Goal: Task Accomplishment & Management: Use online tool/utility

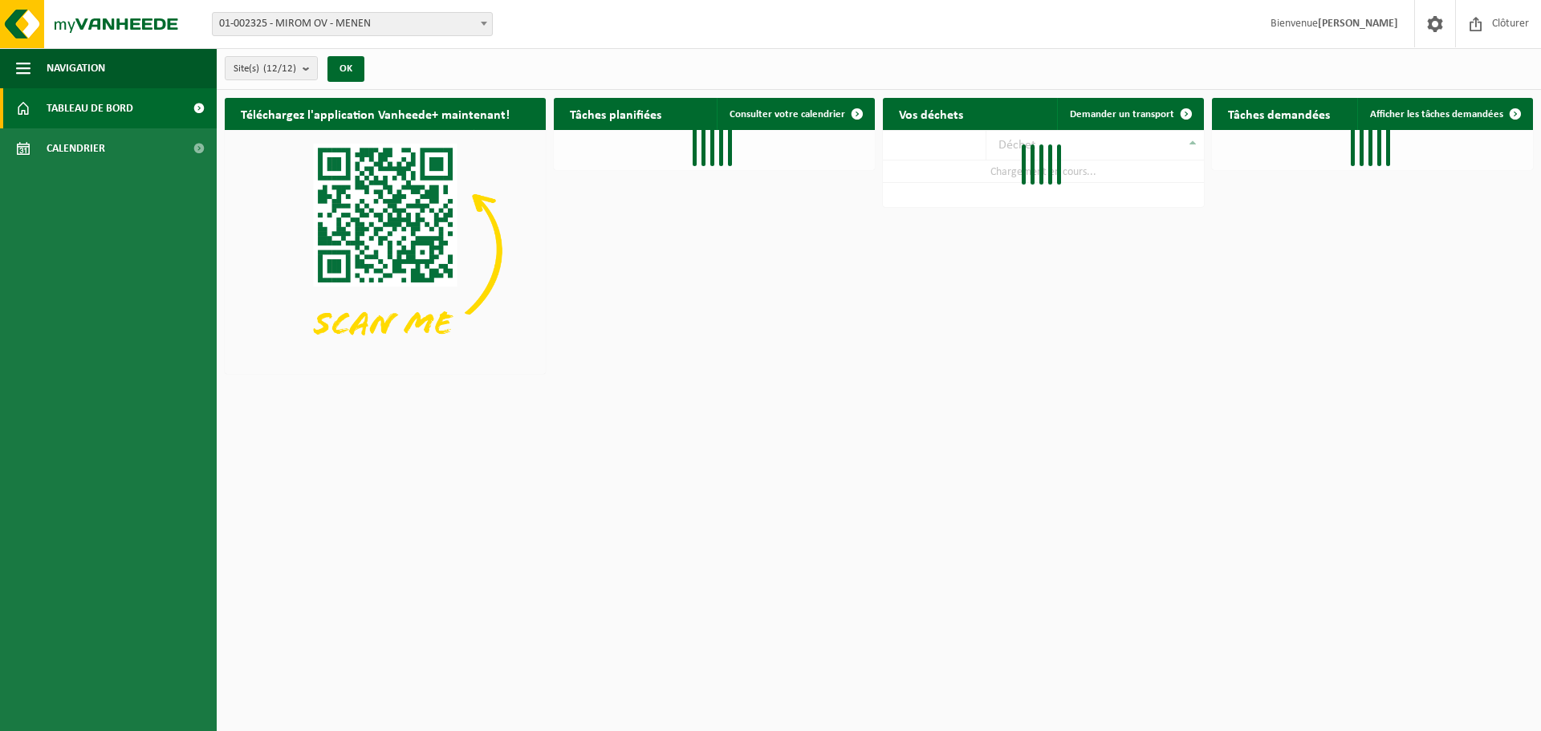
drag, startPoint x: 342, startPoint y: 24, endPoint x: 351, endPoint y: 30, distance: 10.9
click at [346, 30] on span "01-002325 - MIROM OV - MENEN" at bounding box center [352, 24] width 279 height 22
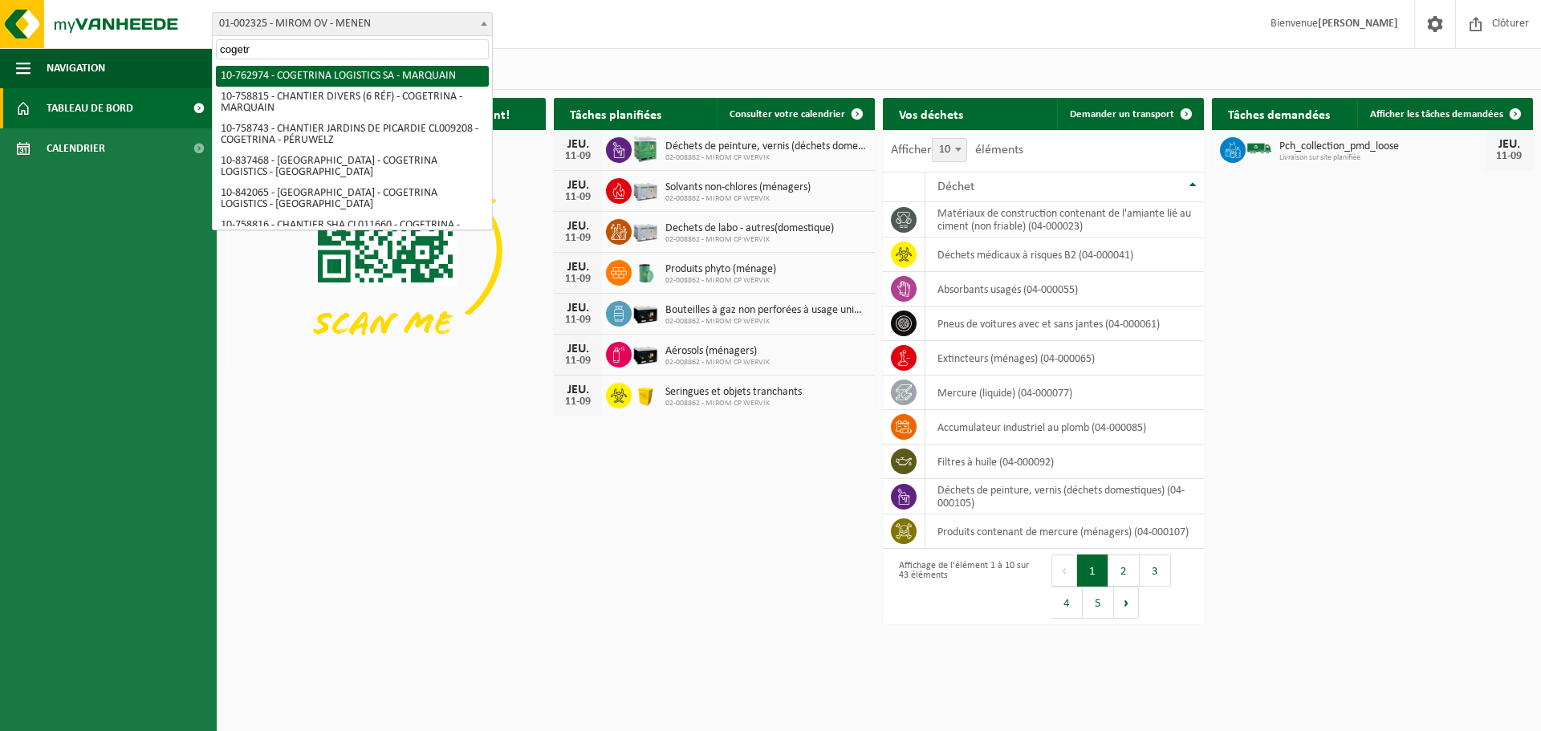
type input "cogetr"
select select "17600"
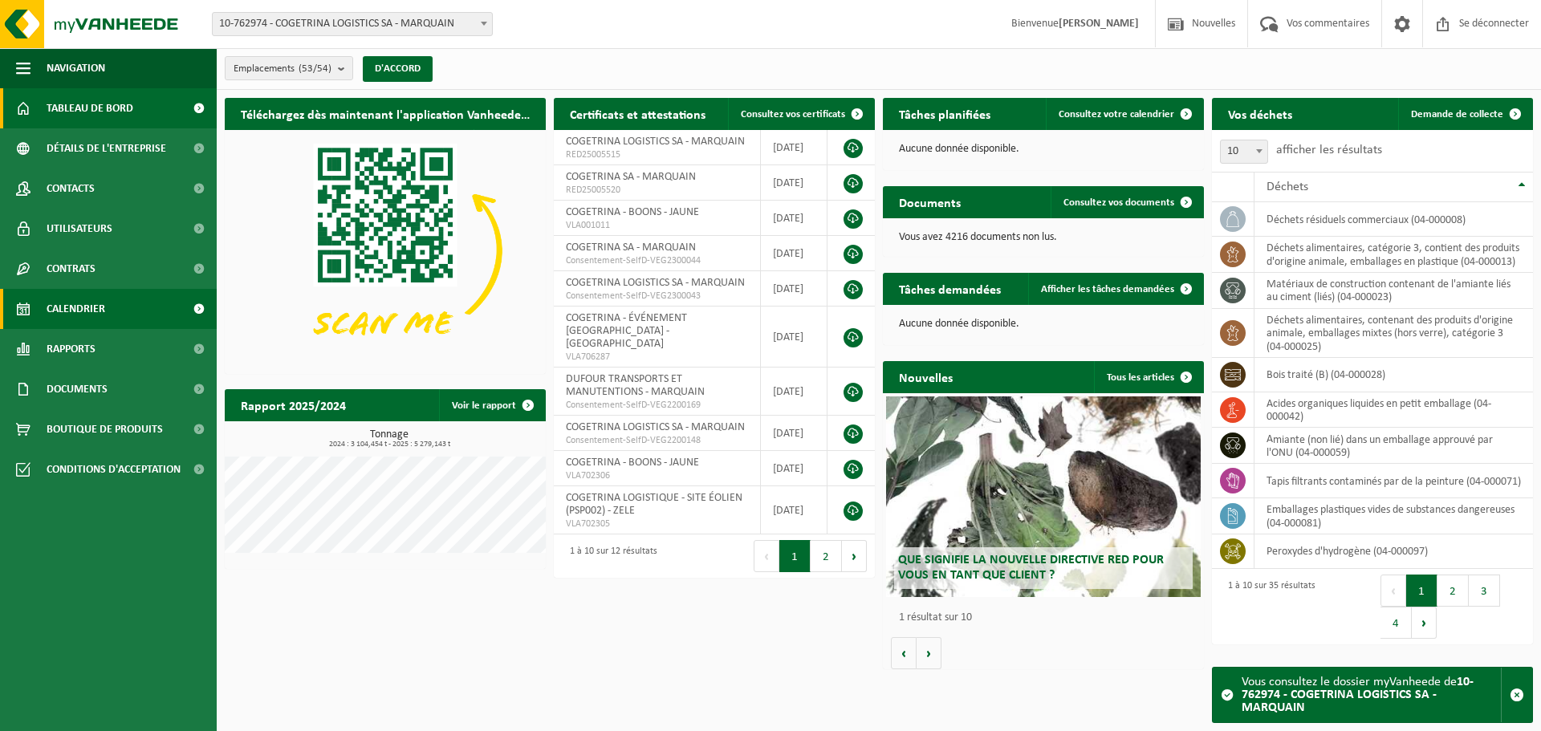
click at [42, 298] on link "Calendrier" at bounding box center [108, 309] width 217 height 40
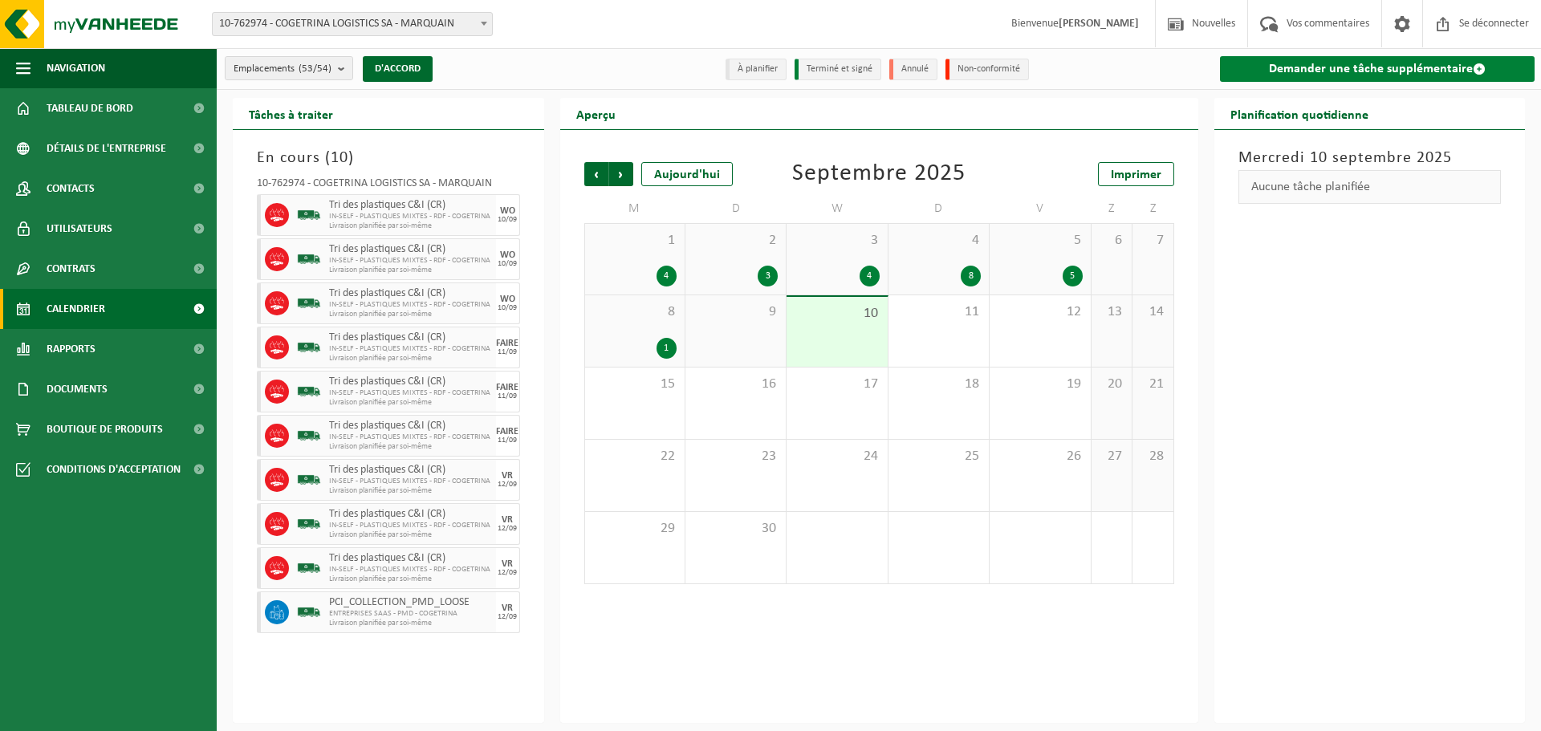
click at [1242, 69] on link "Demander une tâche supplémentaire" at bounding box center [1377, 69] width 315 height 26
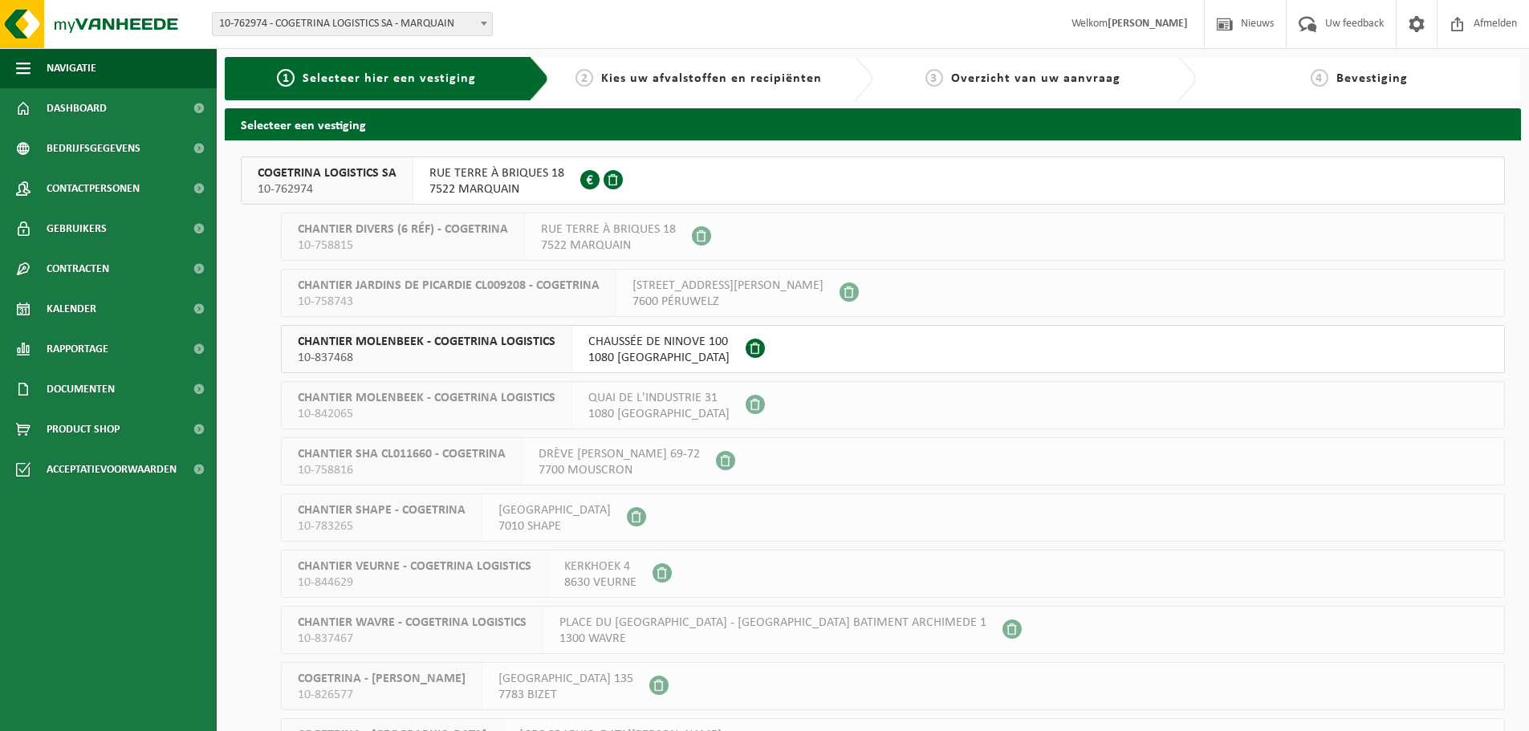
click at [330, 185] on span "10-762974" at bounding box center [327, 189] width 139 height 16
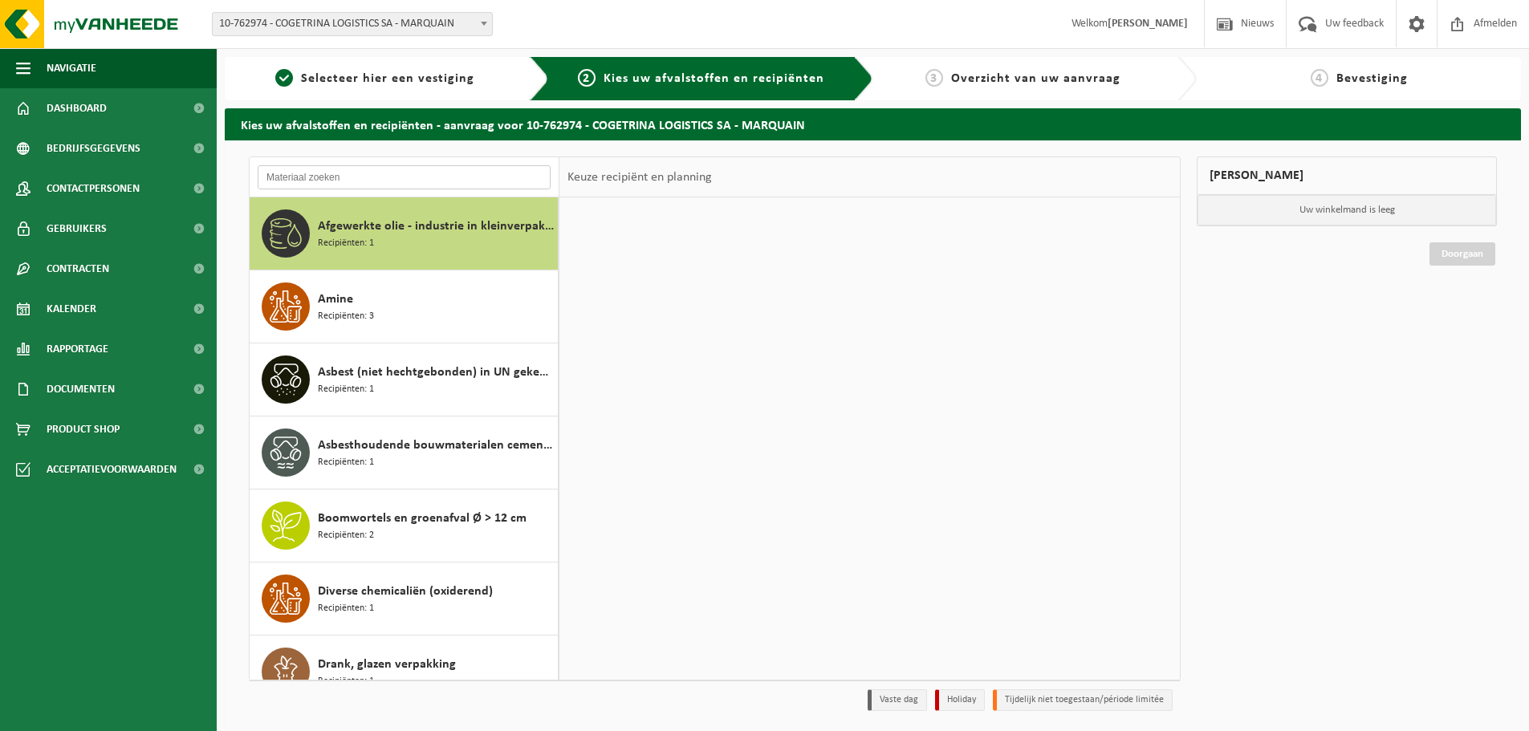
click at [356, 177] on input "text" at bounding box center [404, 177] width 293 height 24
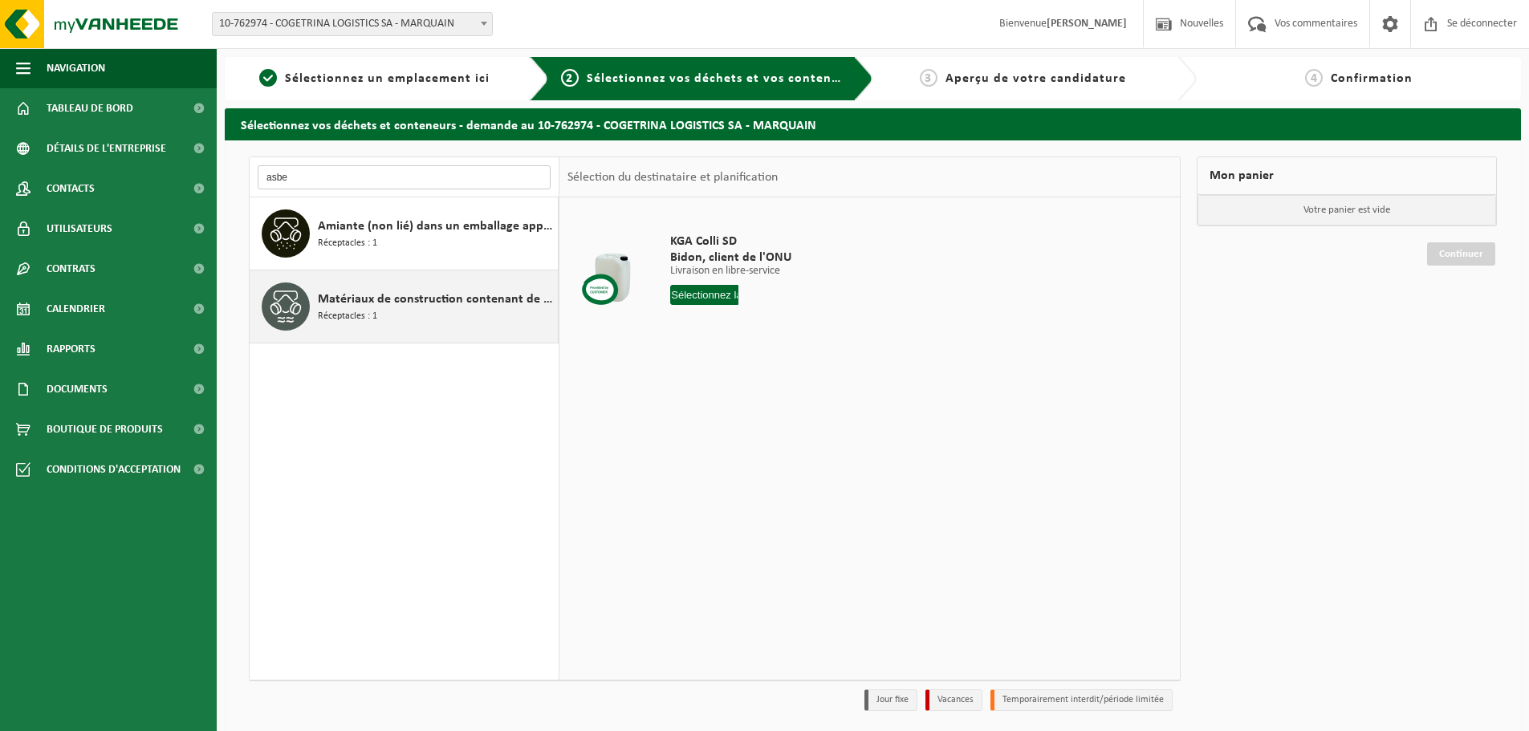
type input "asbe"
click at [430, 300] on font "Matériaux de construction contenant de l'amiante liés au ciment (liés)" at bounding box center [510, 299] width 384 height 13
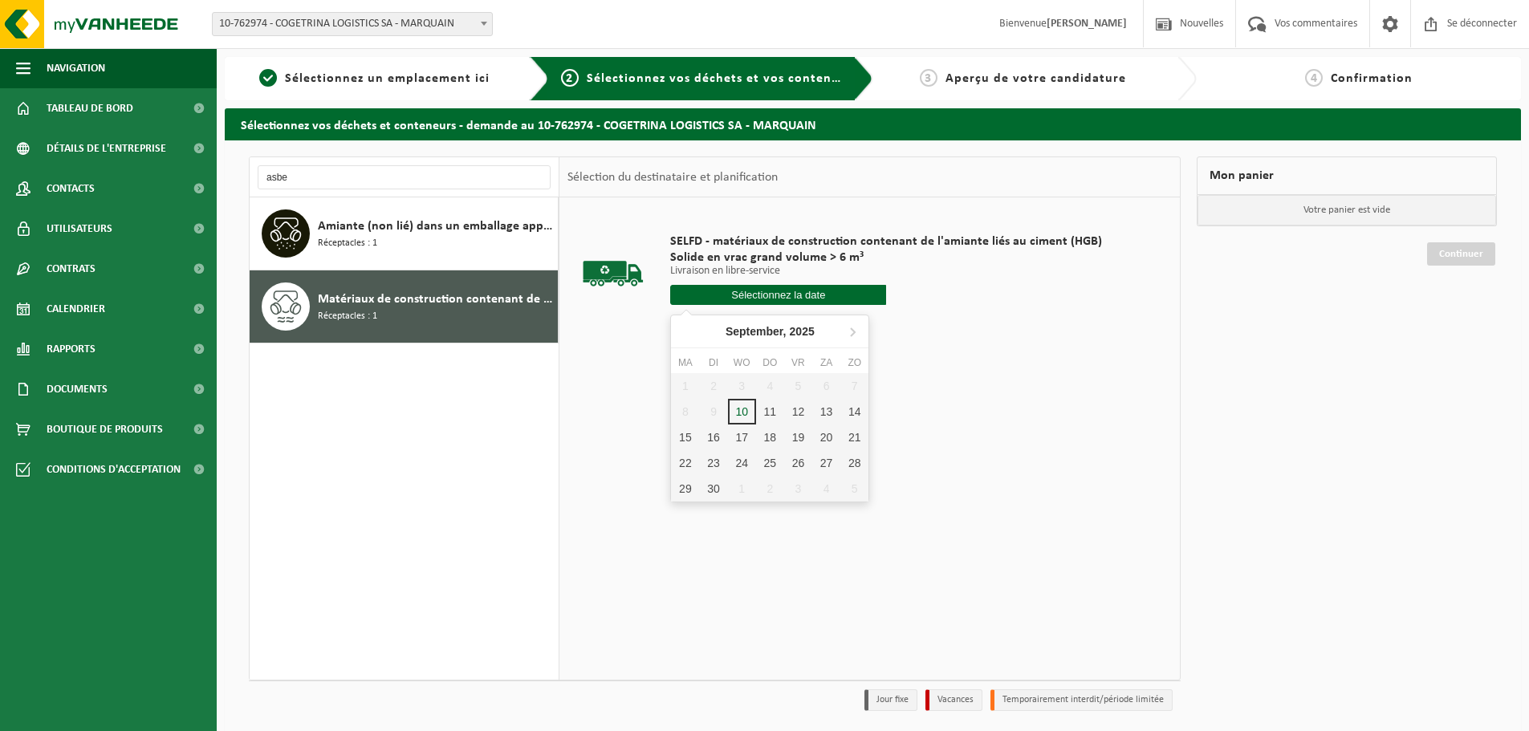
click at [722, 294] on input "text" at bounding box center [778, 295] width 216 height 20
click at [765, 431] on div "11" at bounding box center [774, 428] width 30 height 26
type input "Van 2025-09-11"
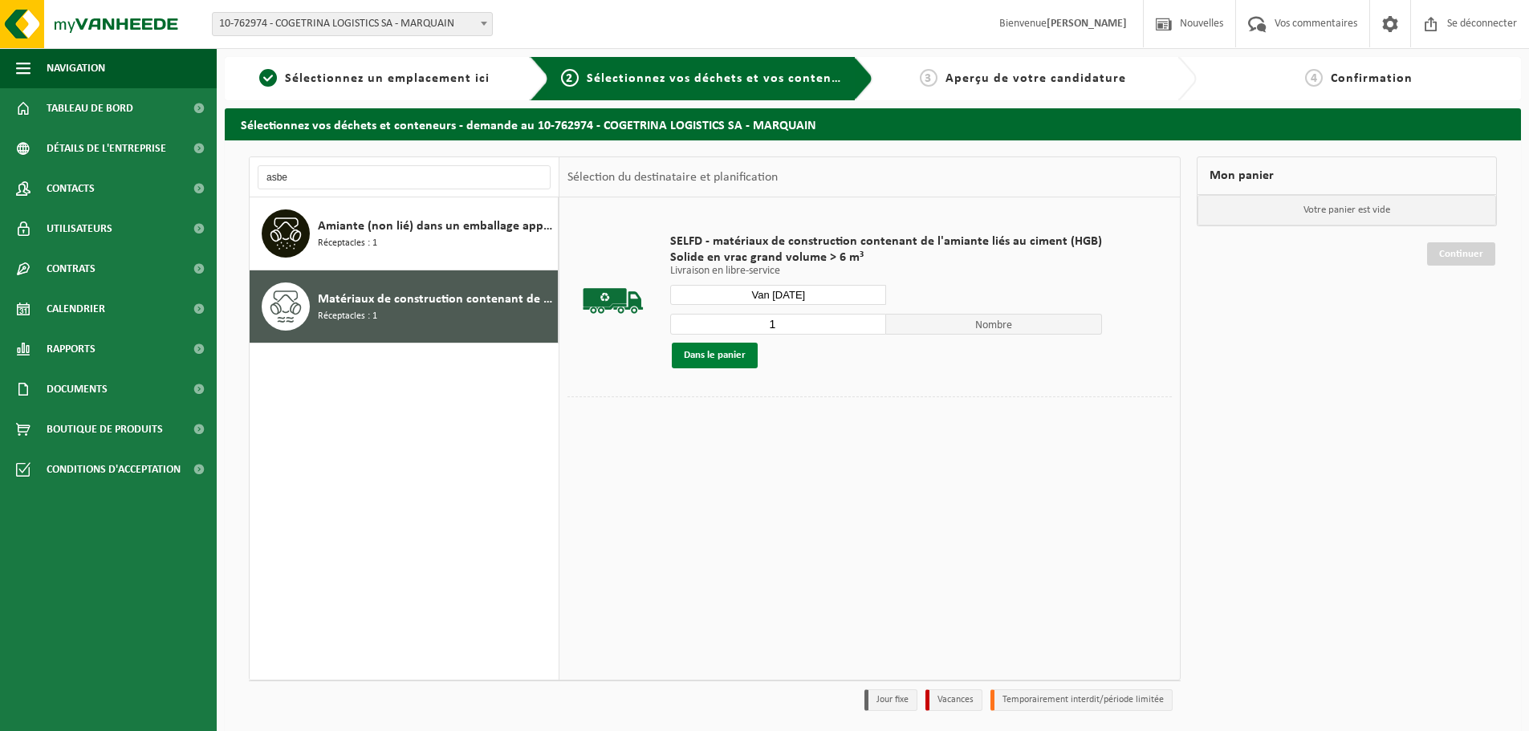
click at [727, 355] on font "Dans le panier" at bounding box center [715, 355] width 62 height 10
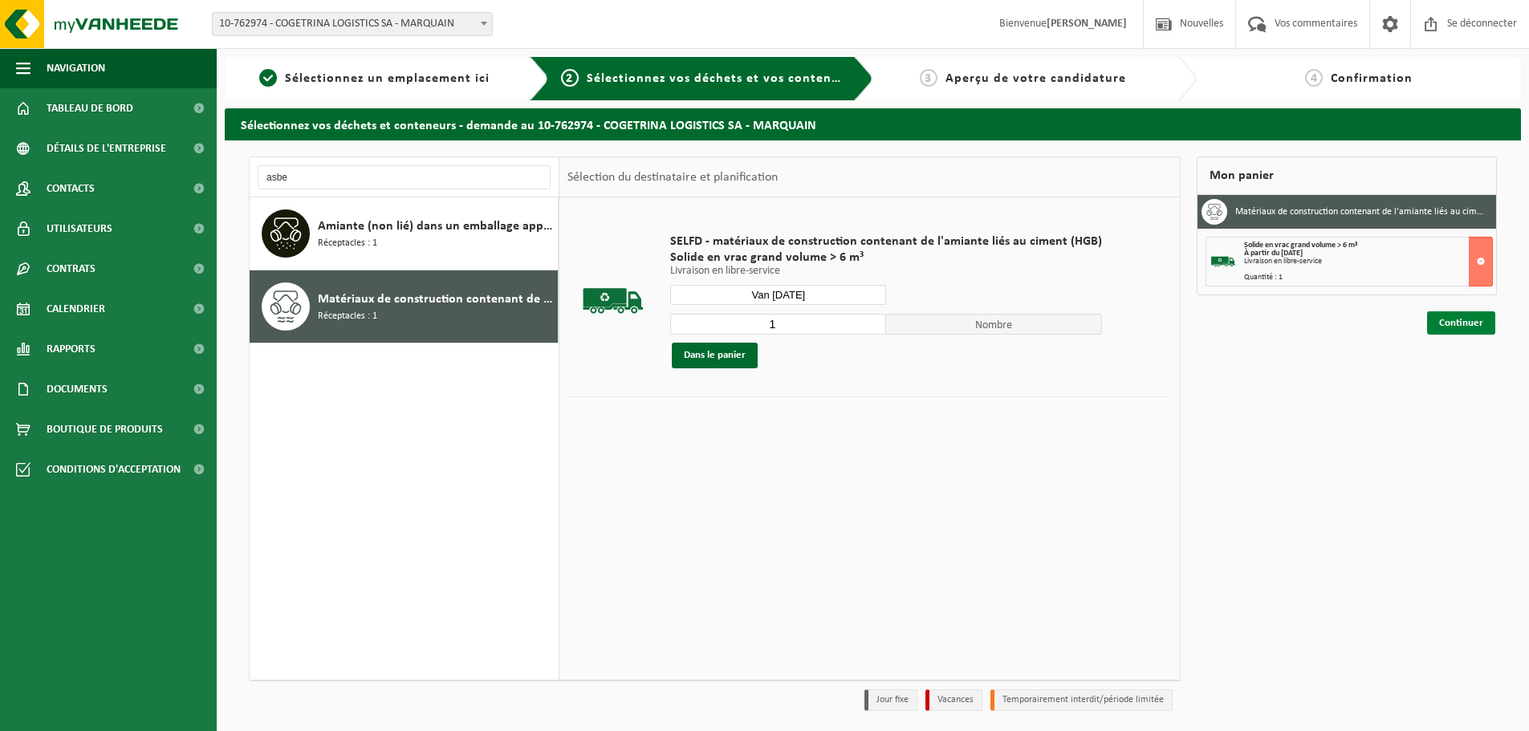
click at [1446, 324] on font "Continuer" at bounding box center [1461, 323] width 44 height 10
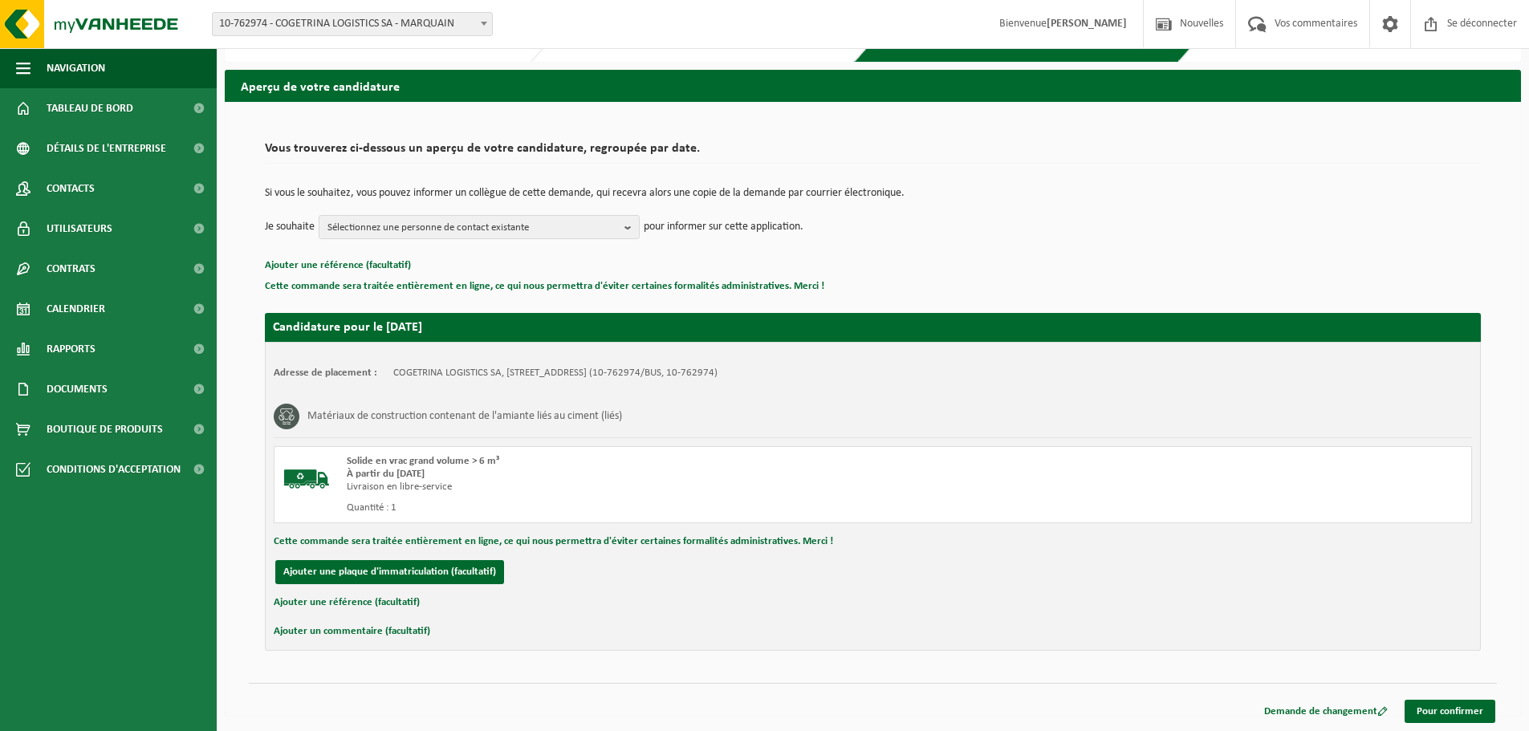
scroll to position [41, 0]
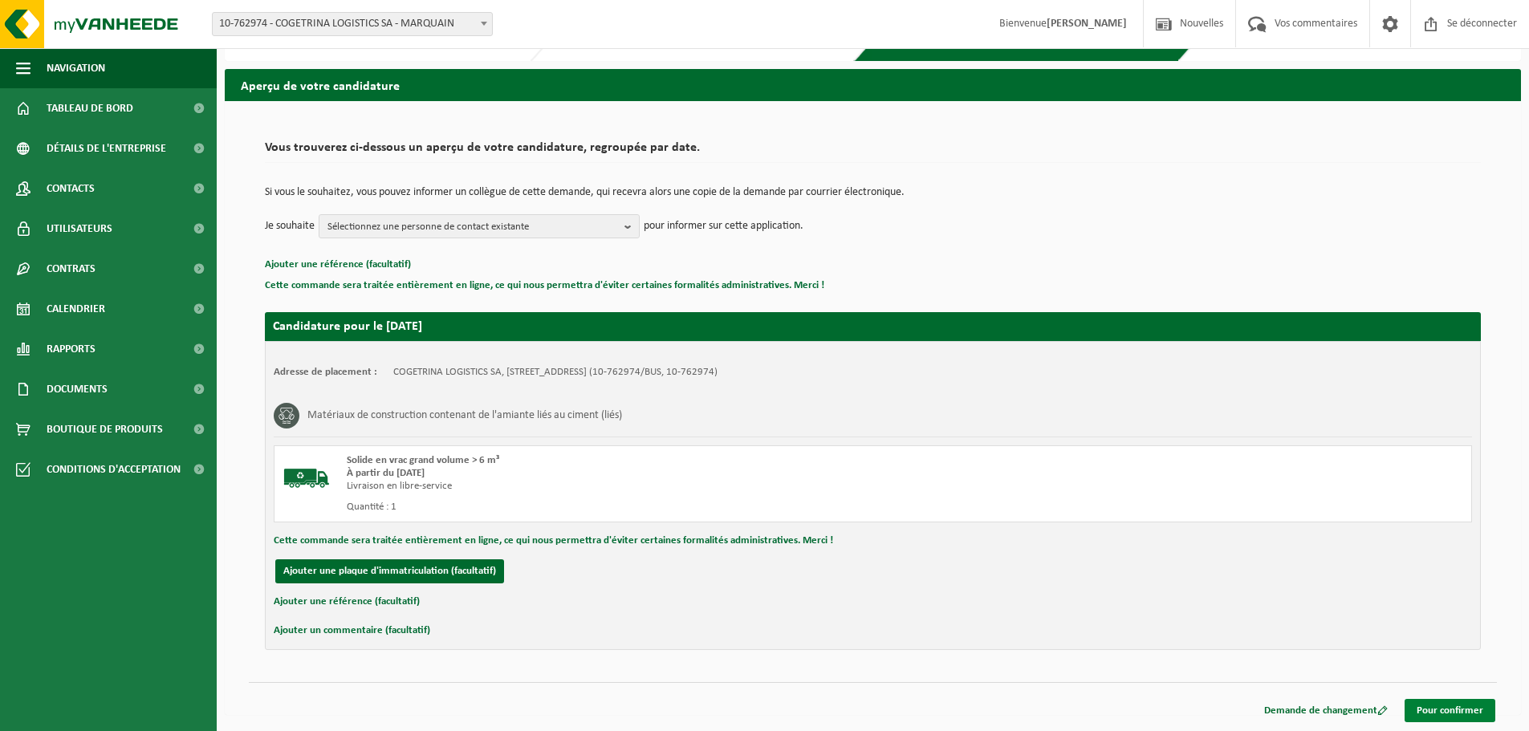
click at [1453, 705] on font "Pour confirmer" at bounding box center [1450, 710] width 67 height 10
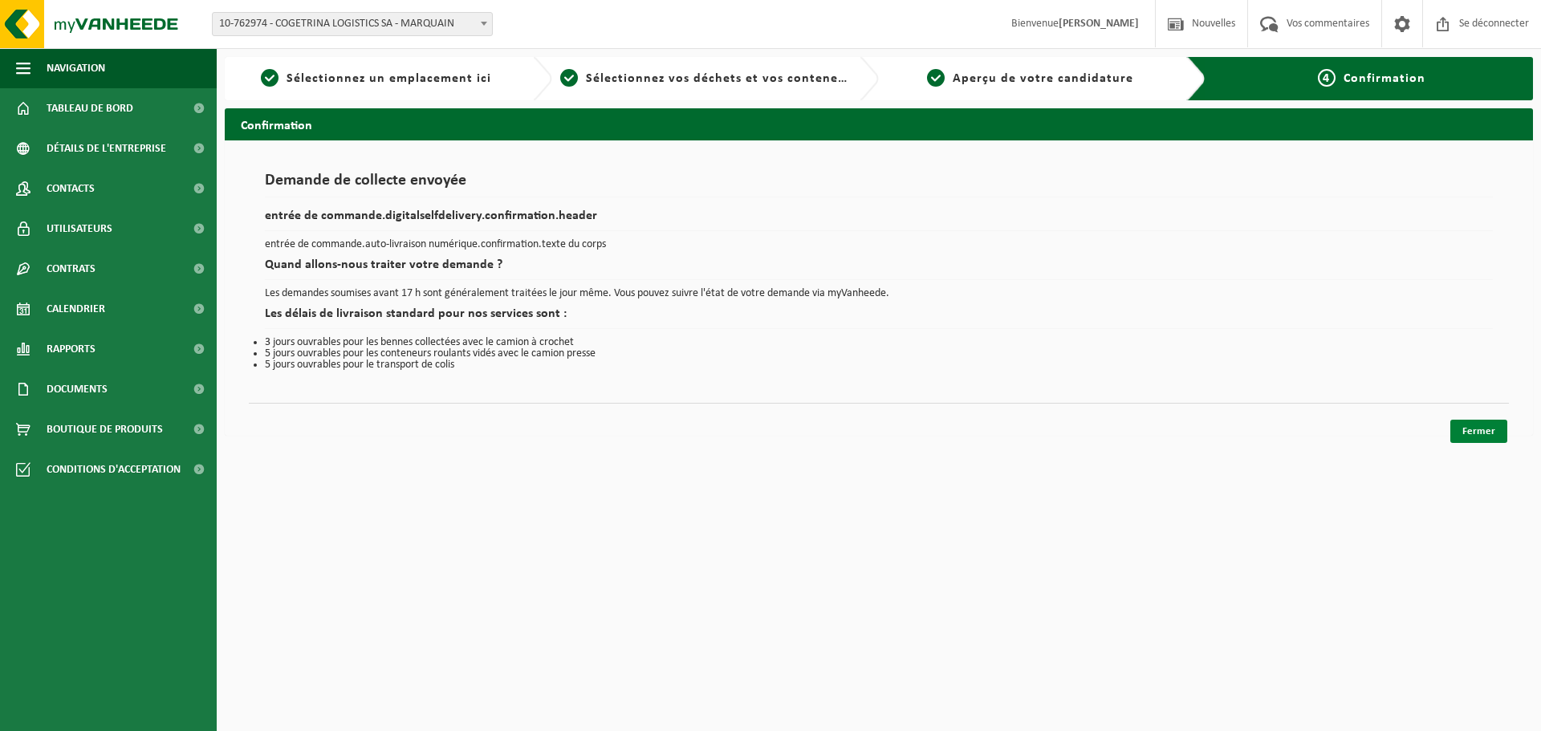
click at [1479, 426] on font "Fermer" at bounding box center [1478, 431] width 33 height 10
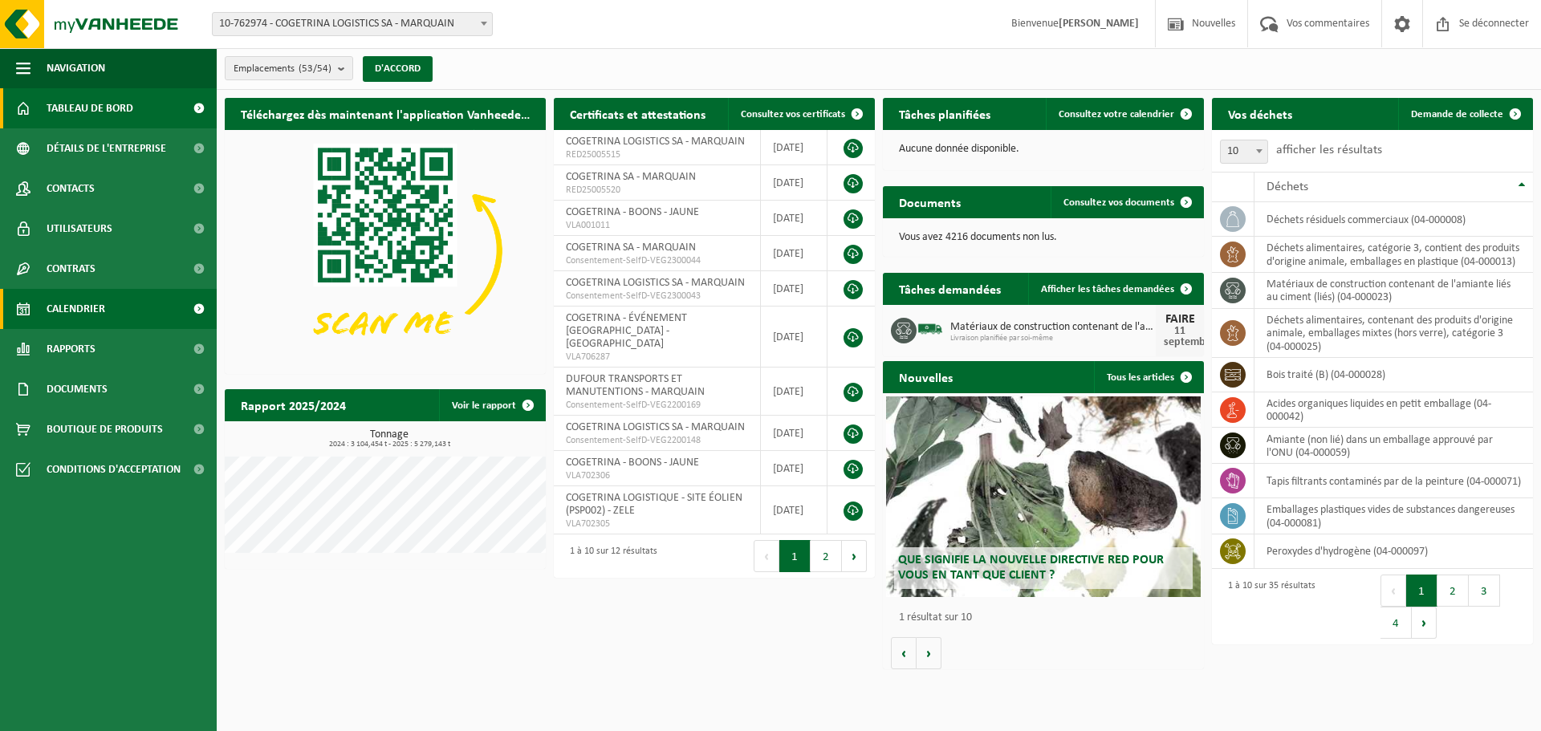
click at [80, 310] on font "Calendrier" at bounding box center [76, 309] width 59 height 12
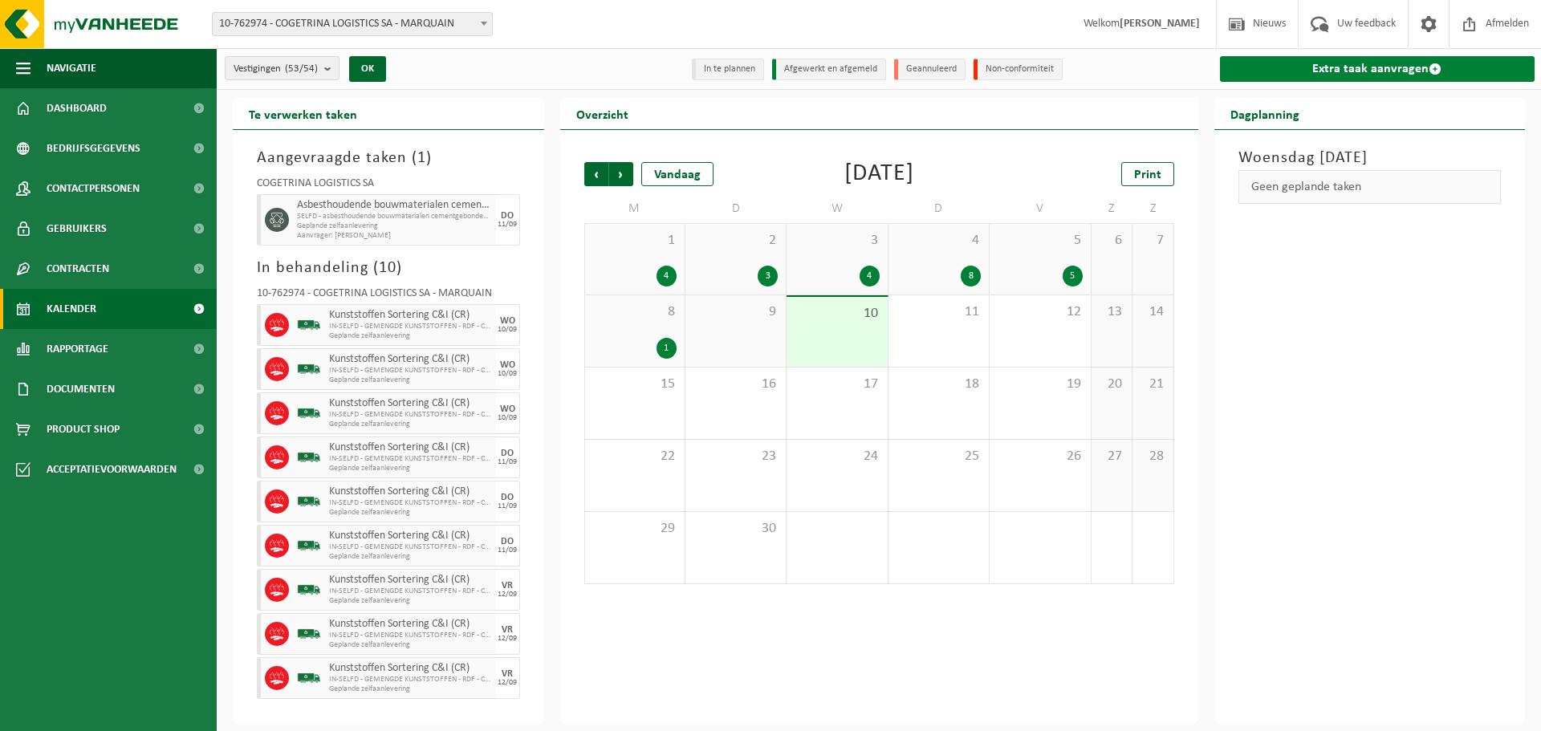
click at [1256, 72] on link "Extra taak aanvragen" at bounding box center [1377, 69] width 315 height 26
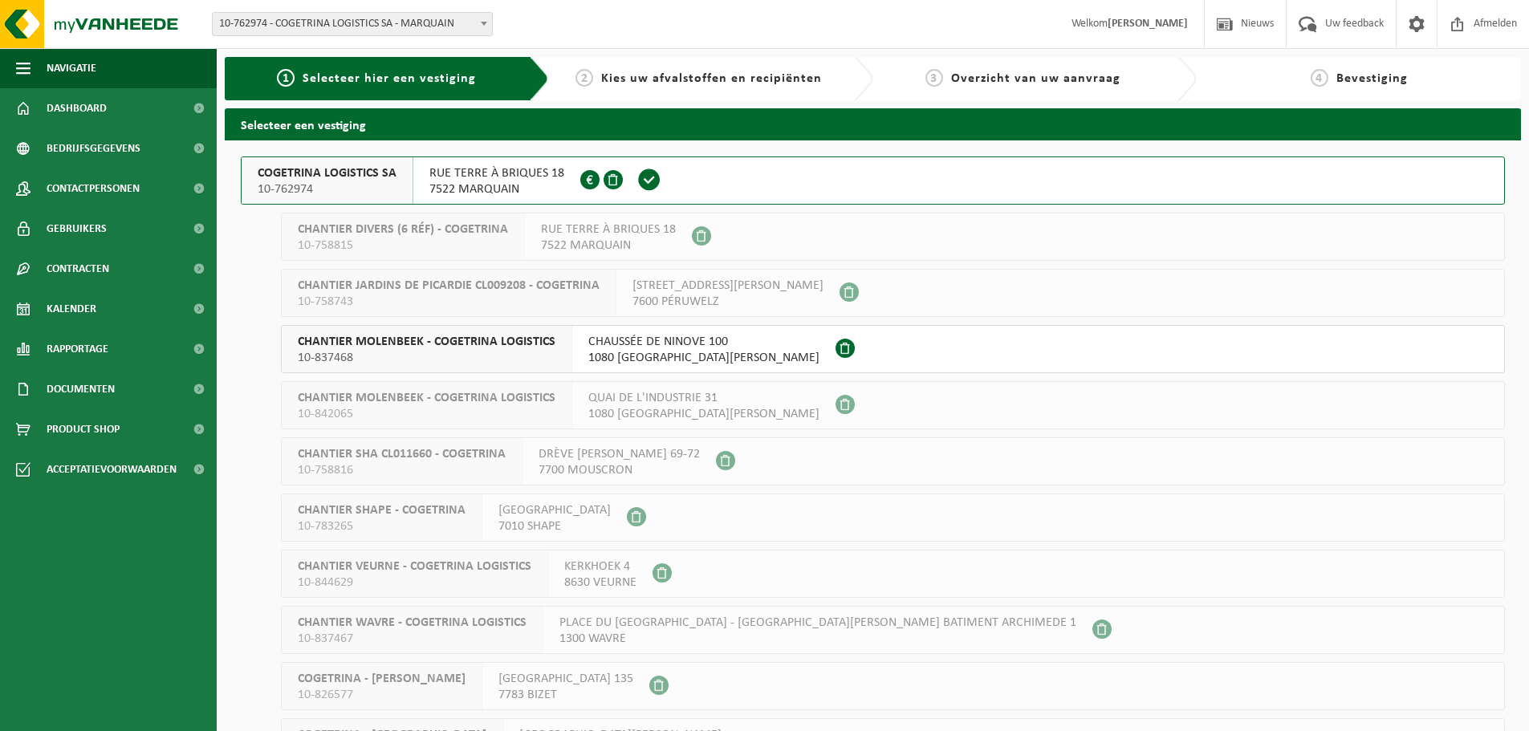
click at [593, 177] on span at bounding box center [589, 179] width 19 height 19
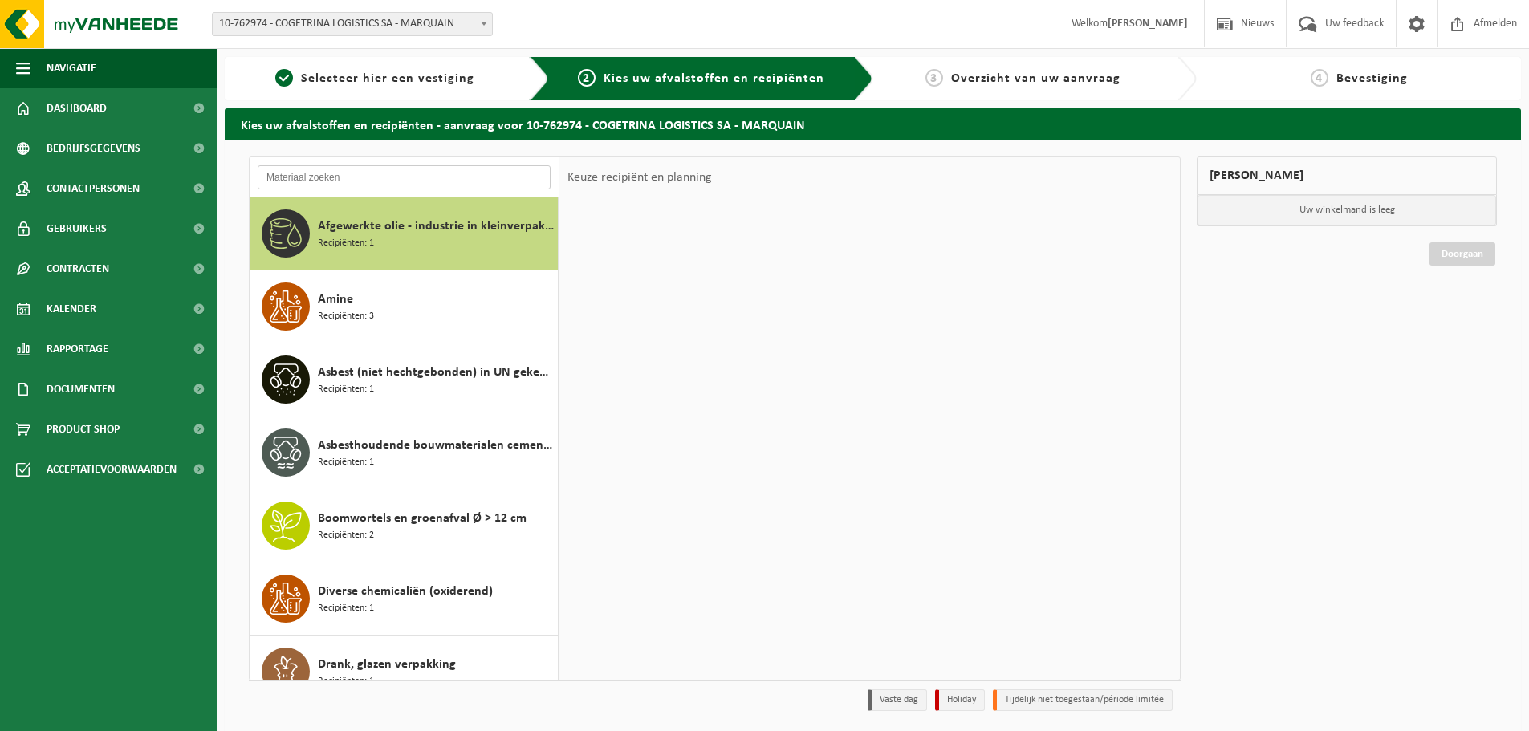
click at [347, 178] on input "text" at bounding box center [404, 177] width 293 height 24
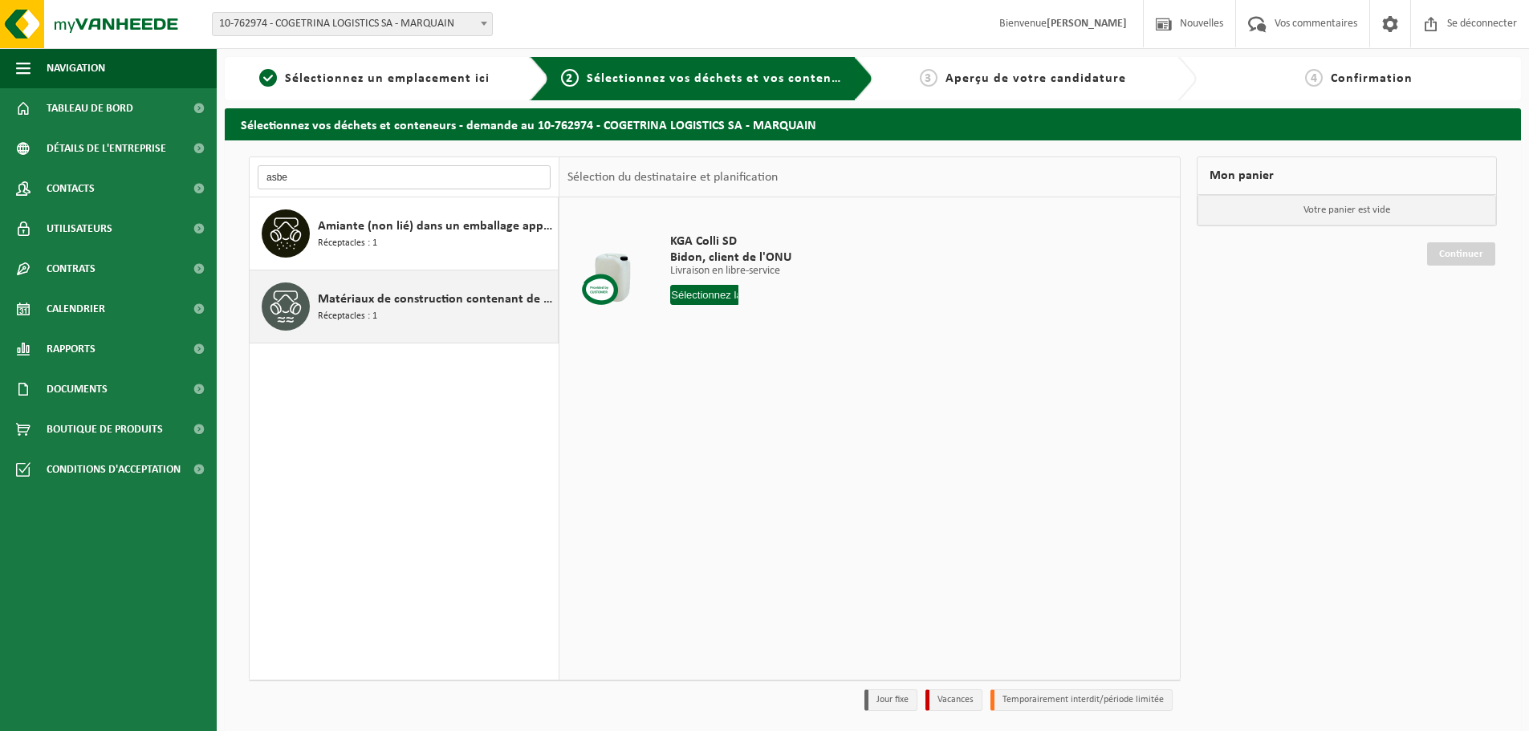
type input "asbe"
click at [352, 336] on div "Matériaux de construction contenant de l'amiante liés au ciment (liés) Réceptac…" at bounding box center [404, 306] width 309 height 72
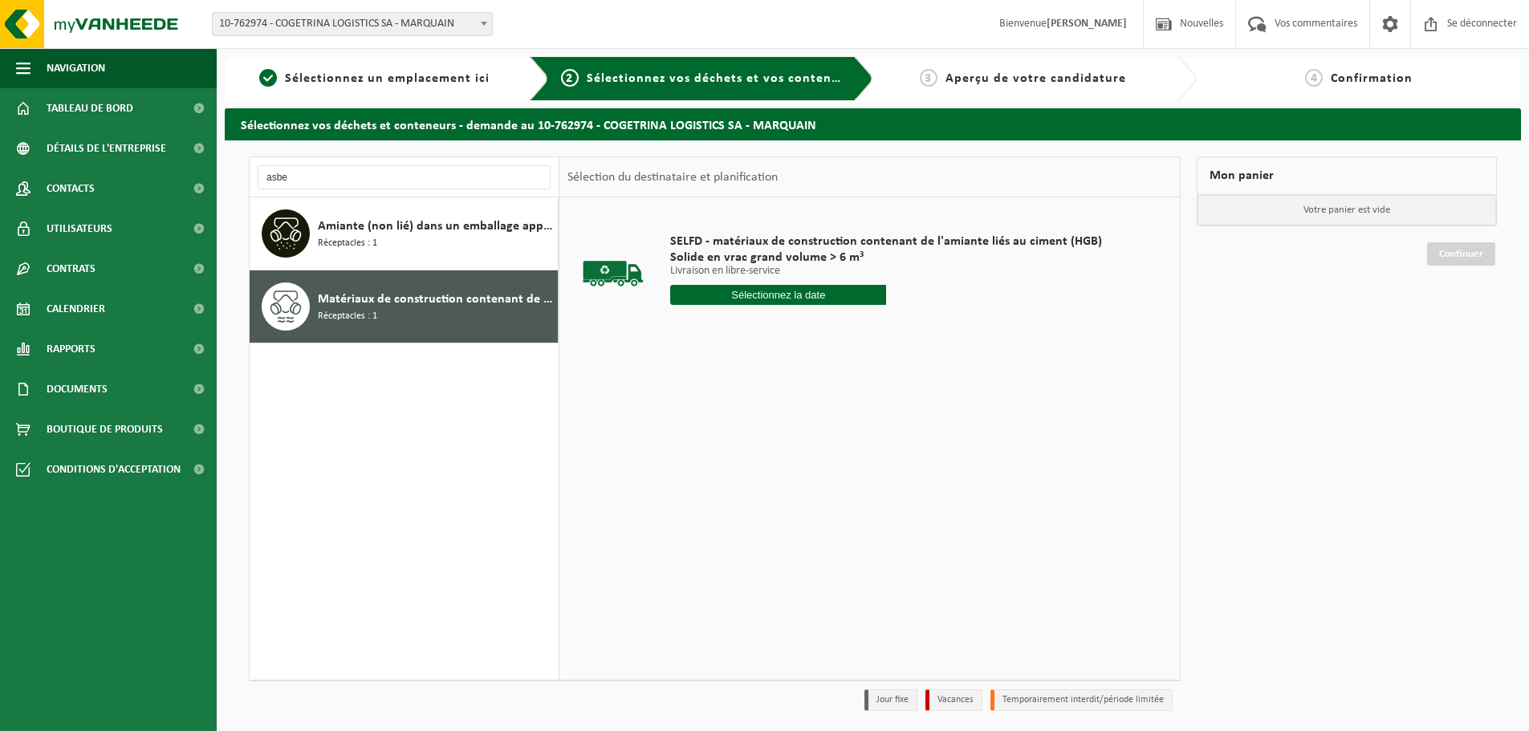
click at [701, 295] on input "text" at bounding box center [778, 295] width 216 height 20
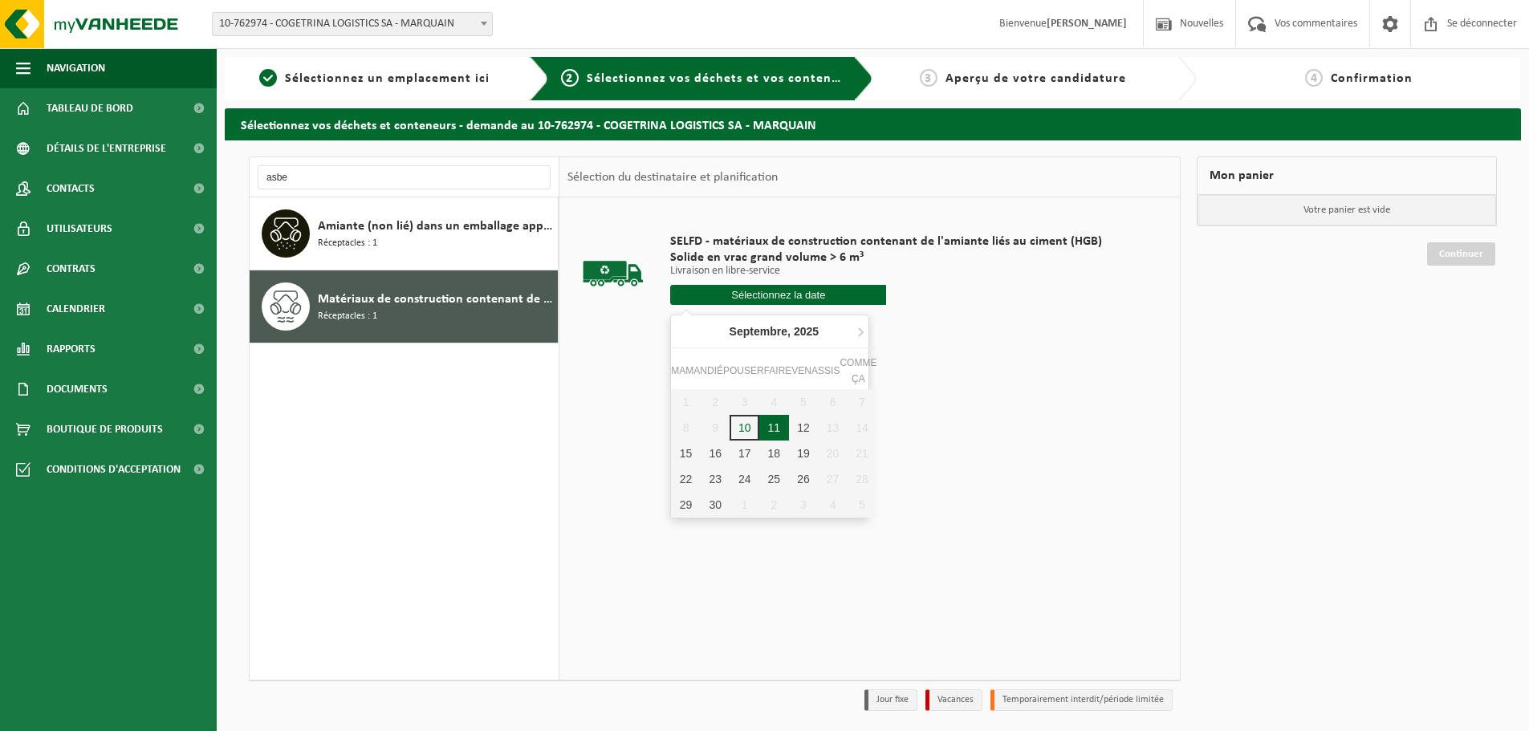
click at [772, 425] on font "11" at bounding box center [774, 427] width 13 height 13
type input "Van 2025-09-11"
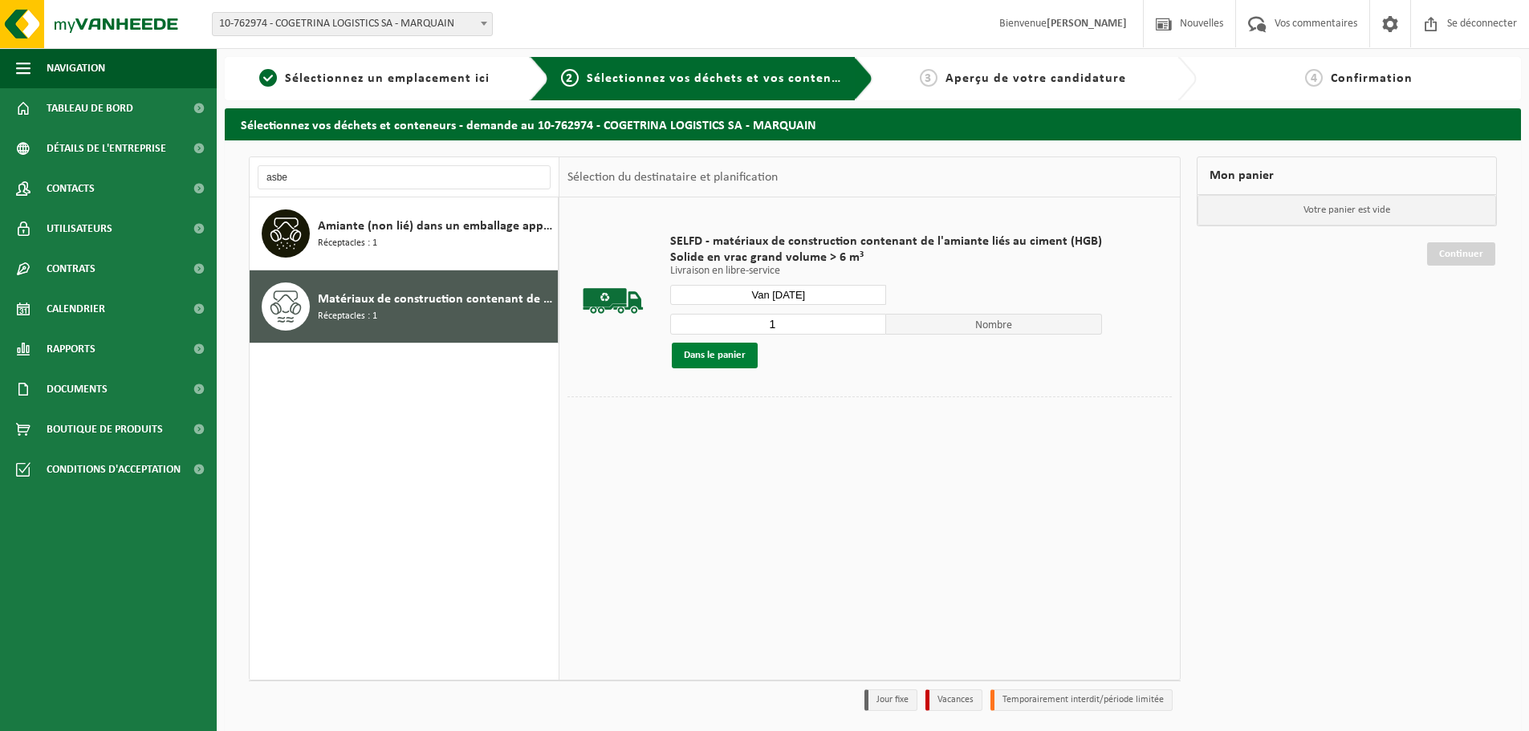
click at [727, 360] on font "Dans le panier" at bounding box center [715, 355] width 62 height 10
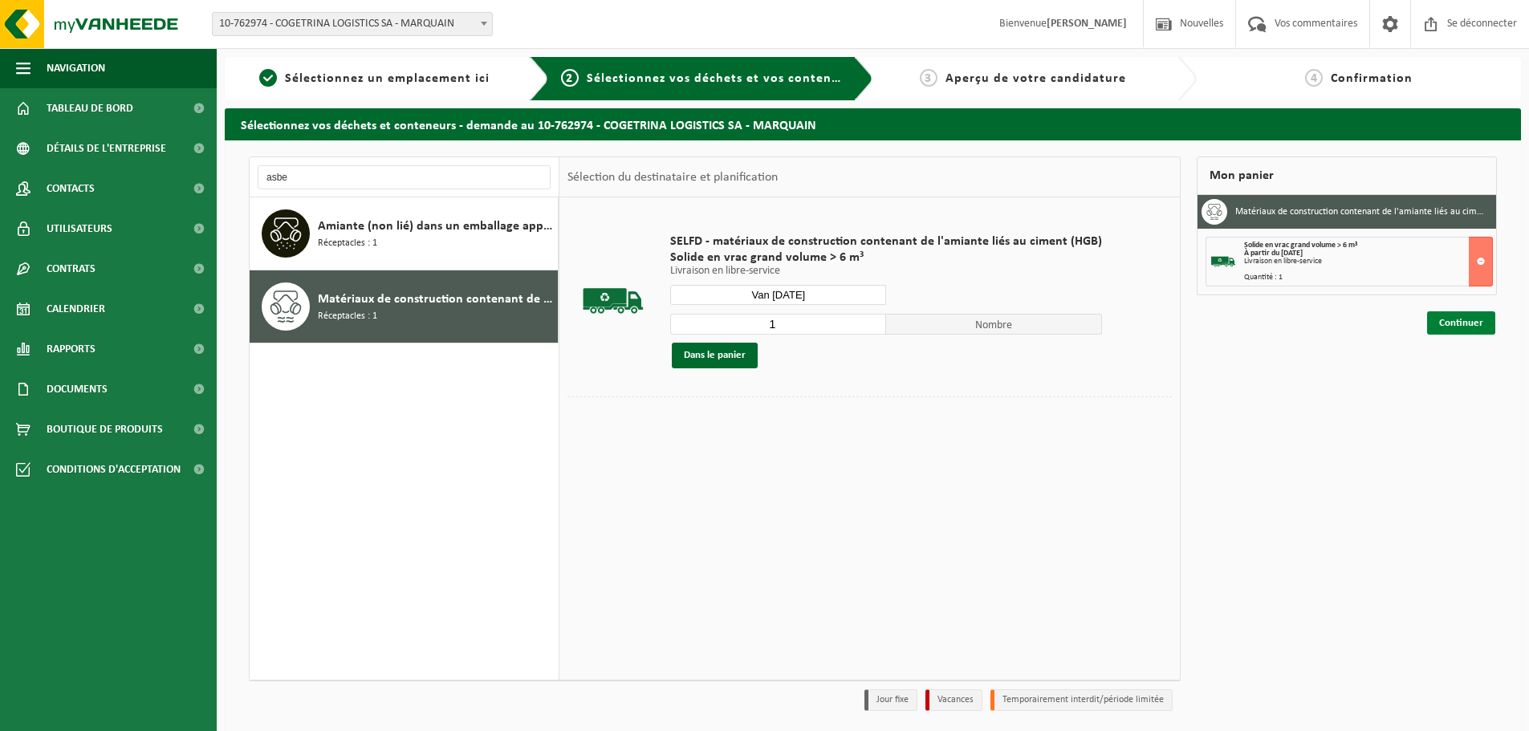
click at [1441, 326] on font "Continuer" at bounding box center [1461, 323] width 44 height 10
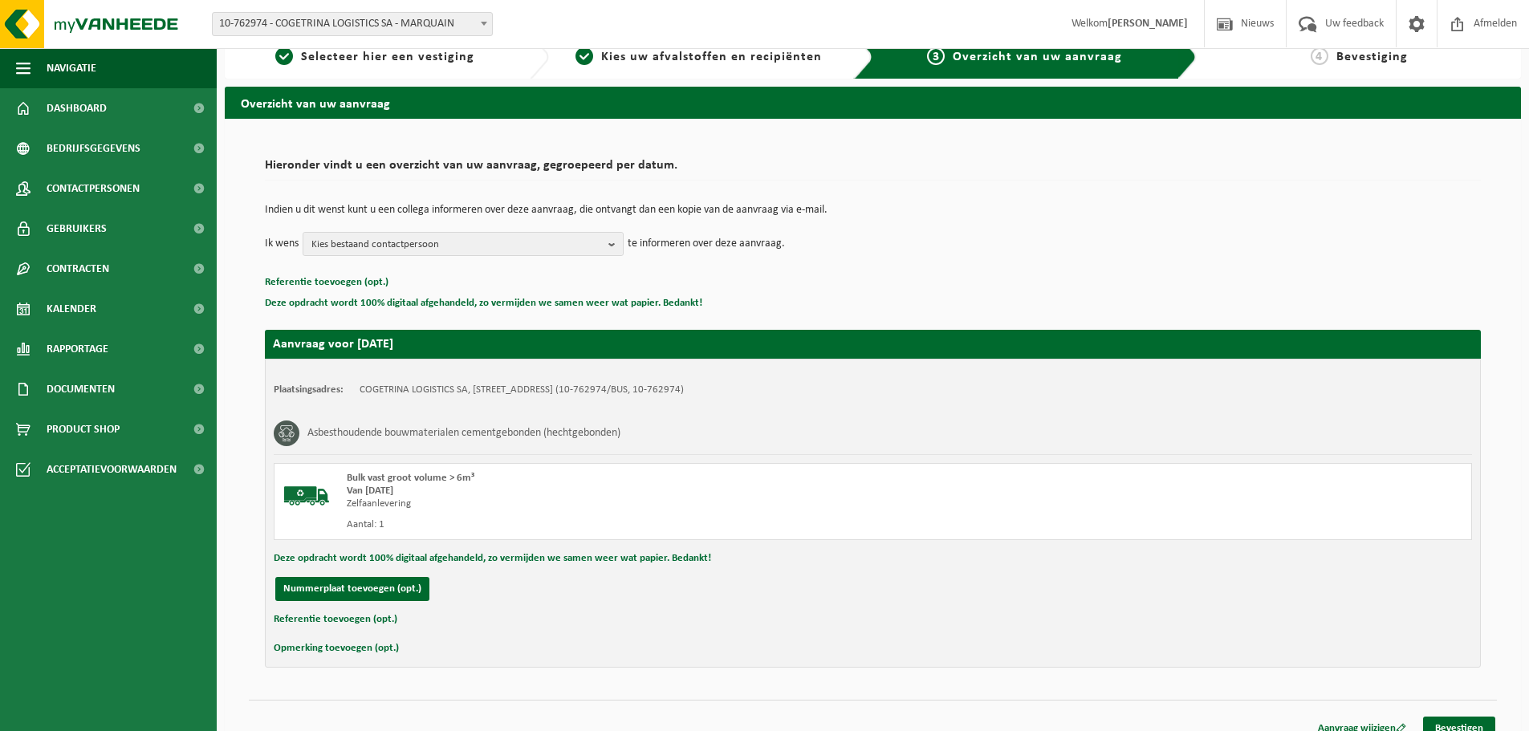
scroll to position [39, 0]
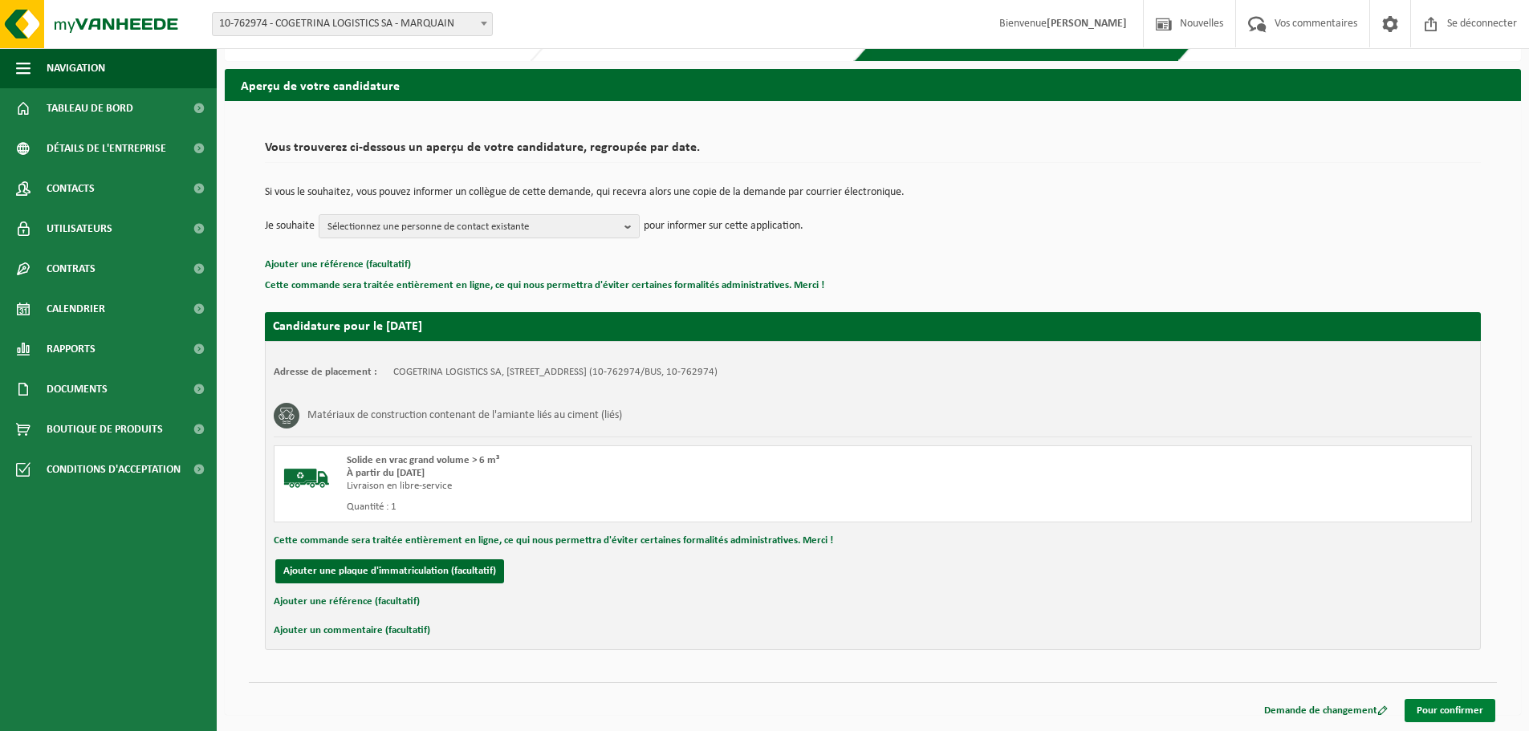
click at [1452, 703] on link "Pour confirmer" at bounding box center [1450, 710] width 91 height 23
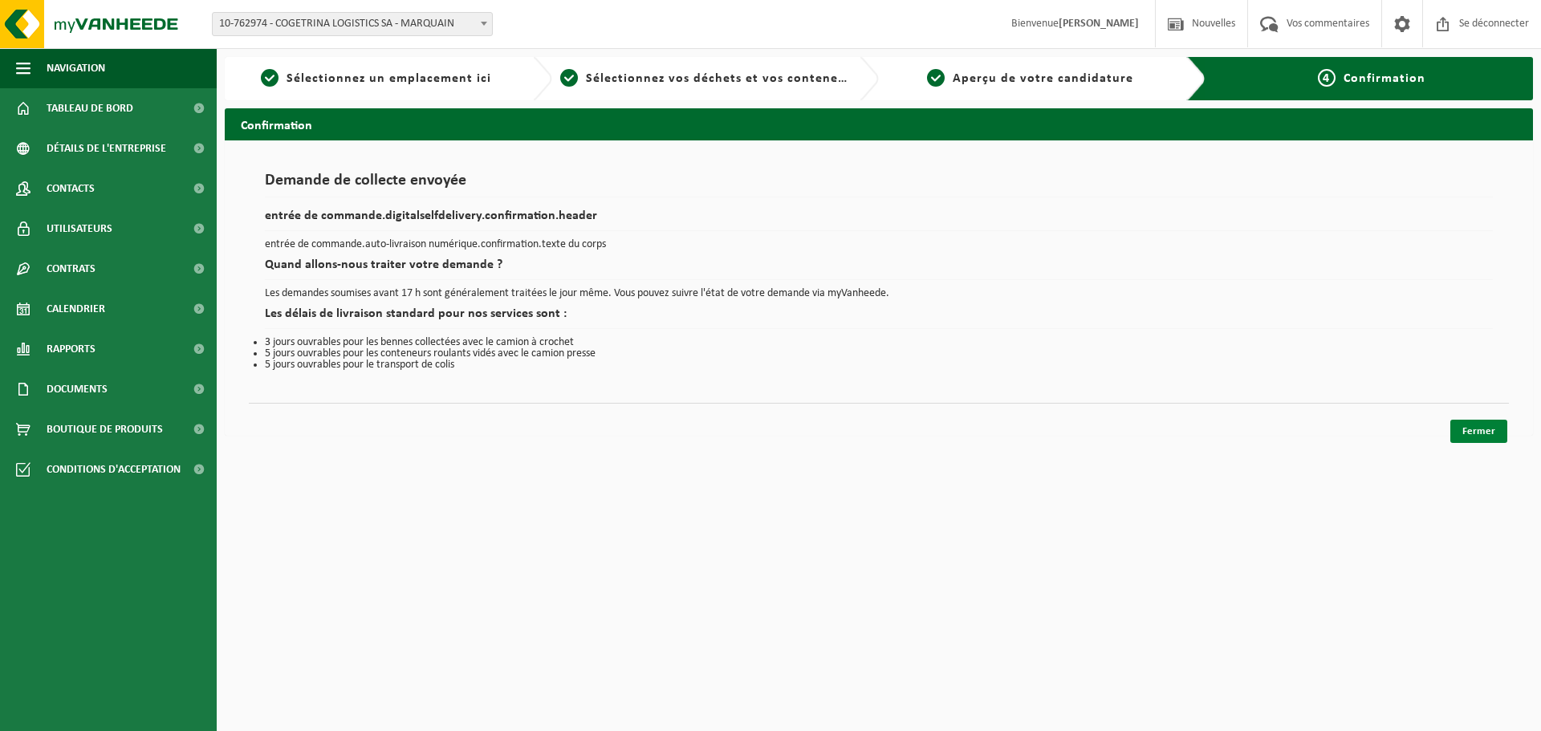
click at [1474, 425] on link "Fermer" at bounding box center [1478, 431] width 57 height 23
